Goal: Transaction & Acquisition: Obtain resource

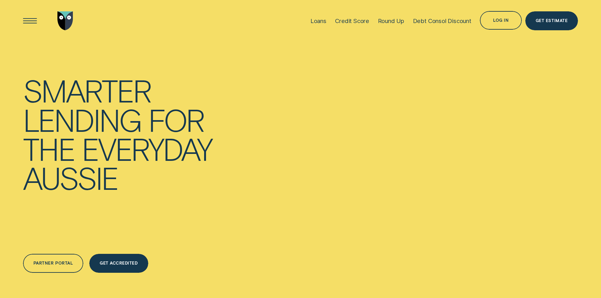
click at [57, 265] on div "Partner Portal" at bounding box center [52, 265] width 39 height 4
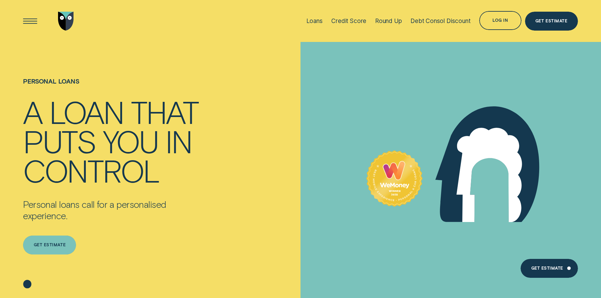
click at [53, 246] on div "Get estimate" at bounding box center [50, 245] width 32 height 4
click at [53, 249] on div "Get estimate" at bounding box center [49, 245] width 53 height 19
